Goal: Transaction & Acquisition: Obtain resource

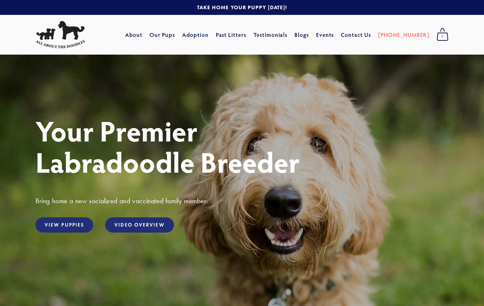
click at [168, 36] on link "Our Pups" at bounding box center [162, 34] width 26 height 13
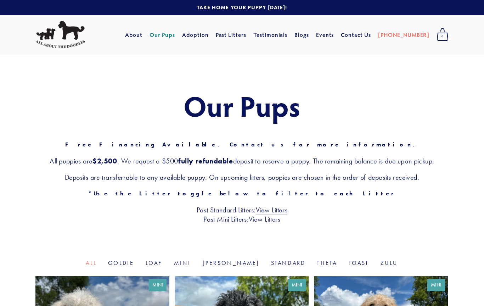
click at [262, 221] on link "View Litters" at bounding box center [265, 219] width 32 height 9
click at [202, 35] on link "Adoption" at bounding box center [195, 34] width 27 height 13
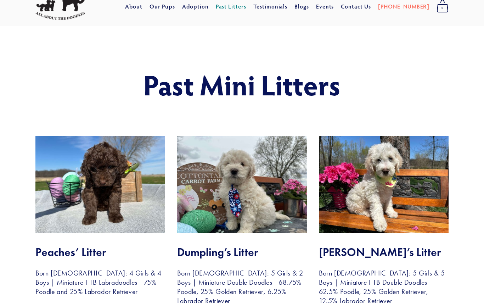
scroll to position [28, 0]
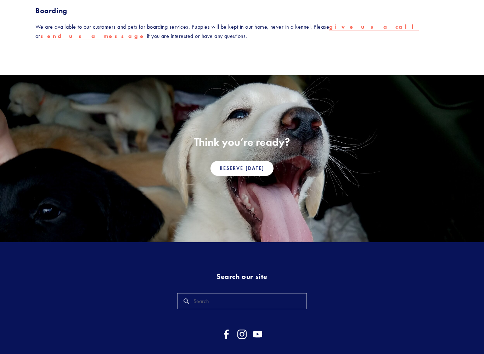
scroll to position [441, 0]
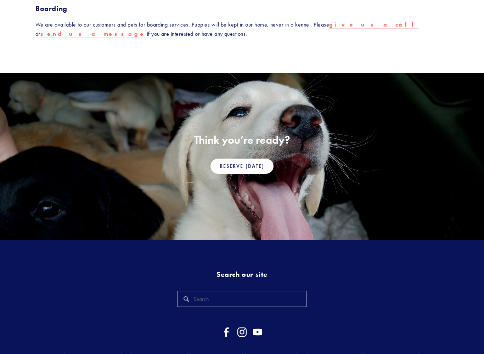
click at [253, 159] on link "Reserve Today" at bounding box center [241, 166] width 63 height 15
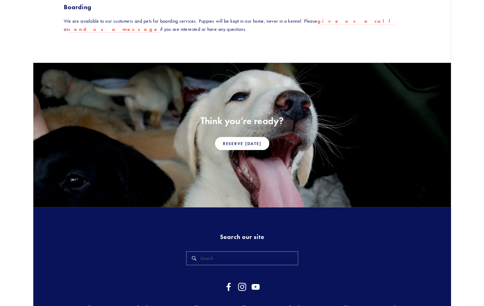
scroll to position [460, 0]
